Goal: Information Seeking & Learning: Find specific fact

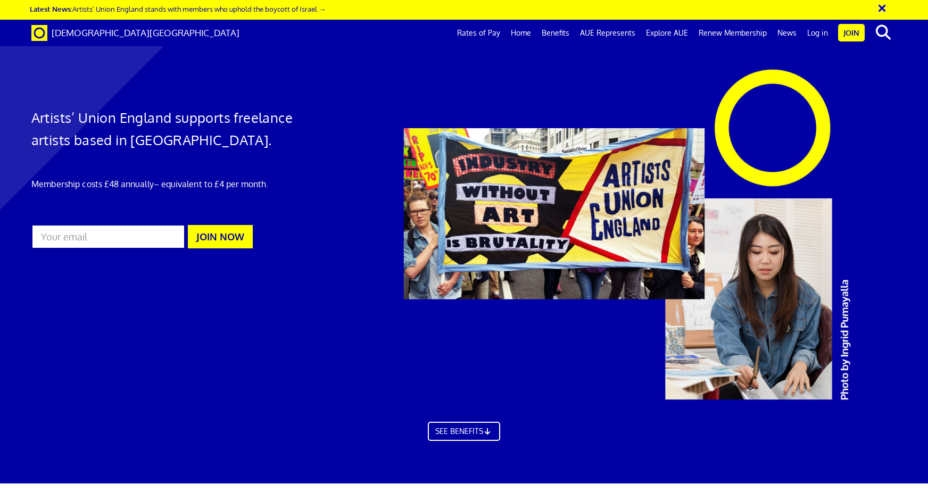
scroll to position [0, 13]
click at [480, 36] on link "Rates of Pay" at bounding box center [479, 33] width 54 height 27
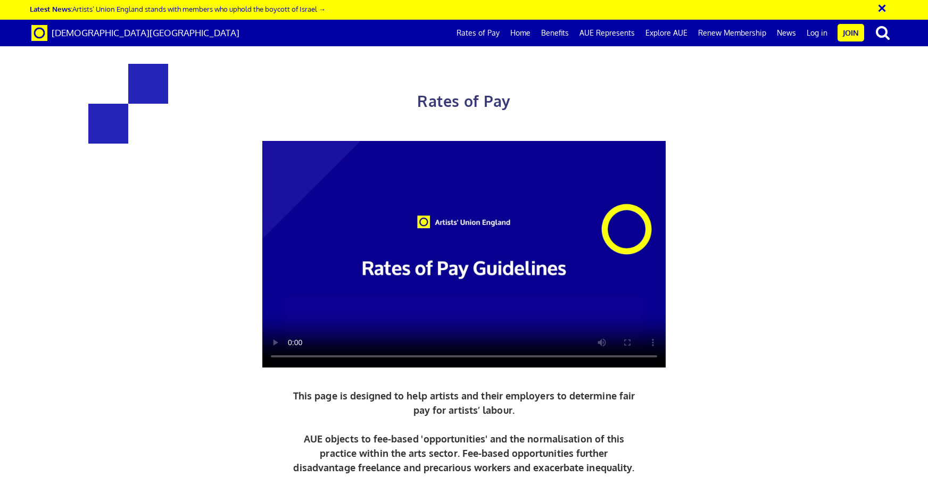
scroll to position [416, 0]
drag, startPoint x: 227, startPoint y: 189, endPoint x: 351, endPoint y: 193, distance: 124.0
copy h3 "£216.63 a day"
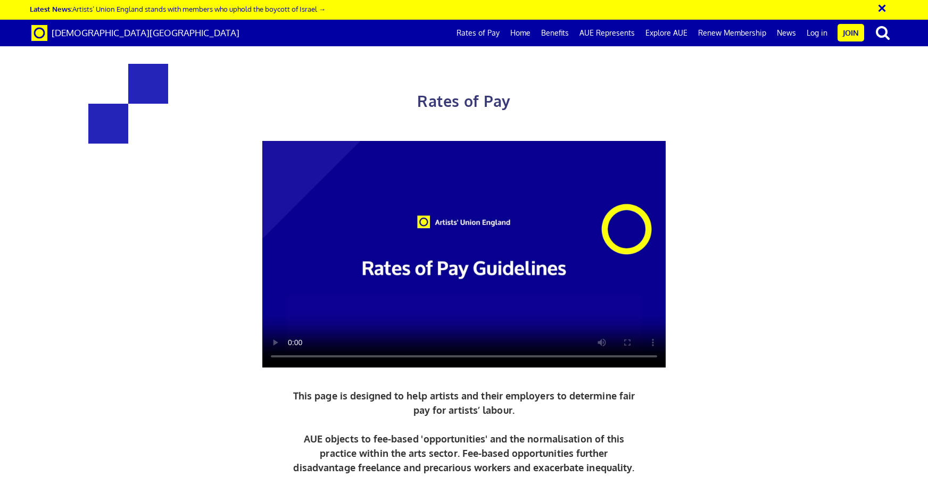
drag, startPoint x: 213, startPoint y: 189, endPoint x: 666, endPoint y: 197, distance: 452.9
drag, startPoint x: 666, startPoint y: 186, endPoint x: 231, endPoint y: 185, distance: 434.2
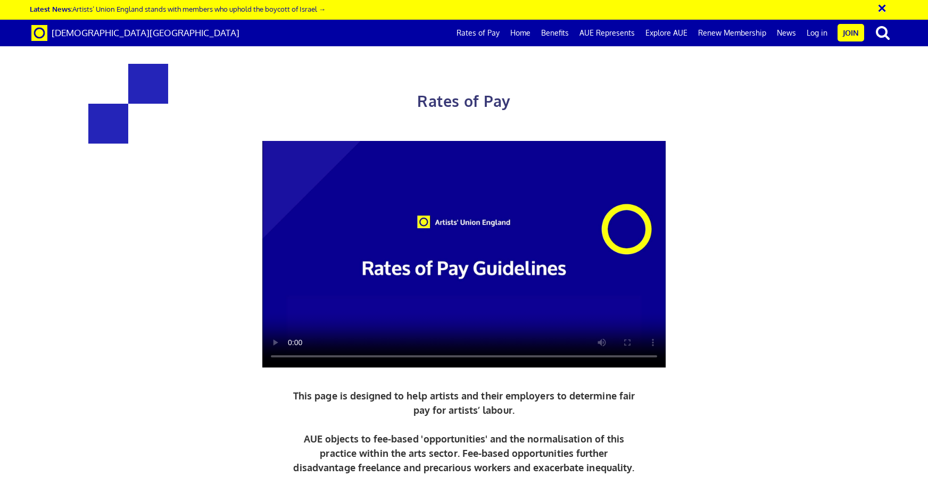
copy div "£216.63 a day ½ £119.15 per ½ day £27.08 an hour new graduate artist £284.31 a …"
